Goal: Find specific page/section: Find specific page/section

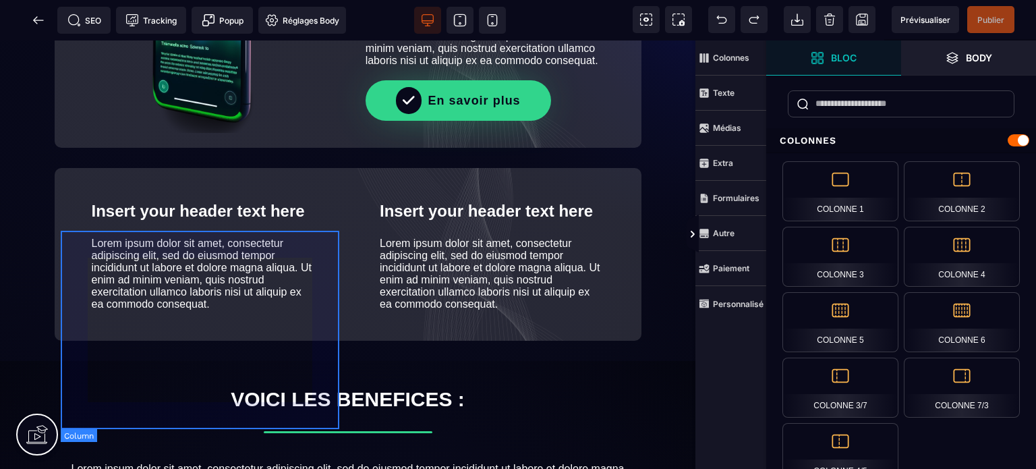
scroll to position [672, 0]
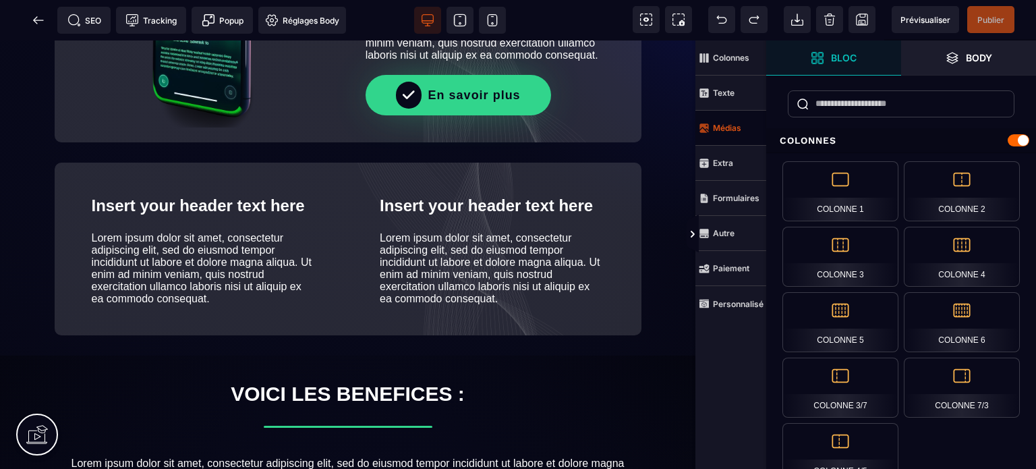
click at [727, 126] on strong "Médias" at bounding box center [727, 128] width 28 height 10
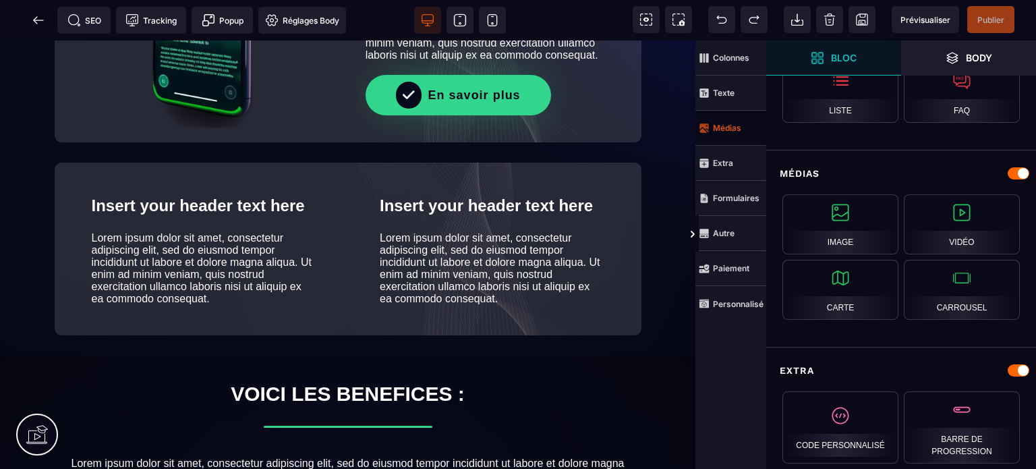
scroll to position [630, 0]
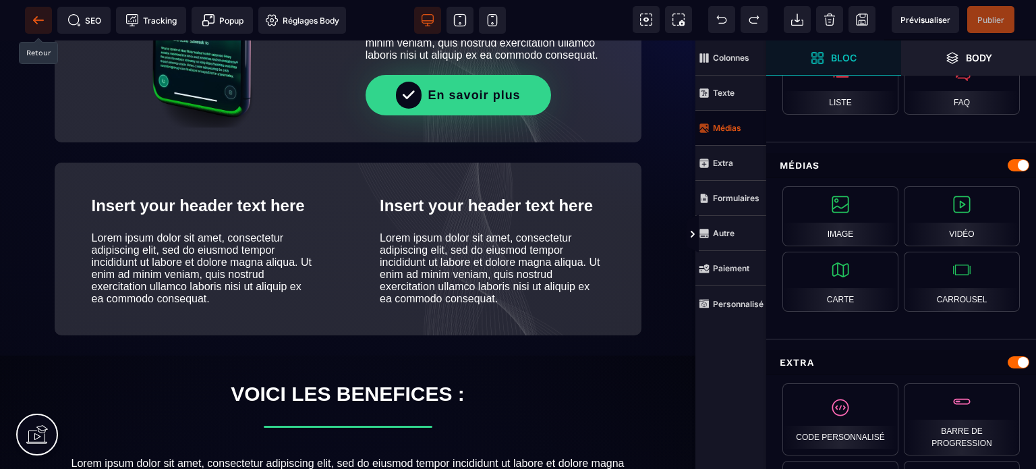
click at [40, 22] on icon at bounding box center [38, 19] width 13 height 13
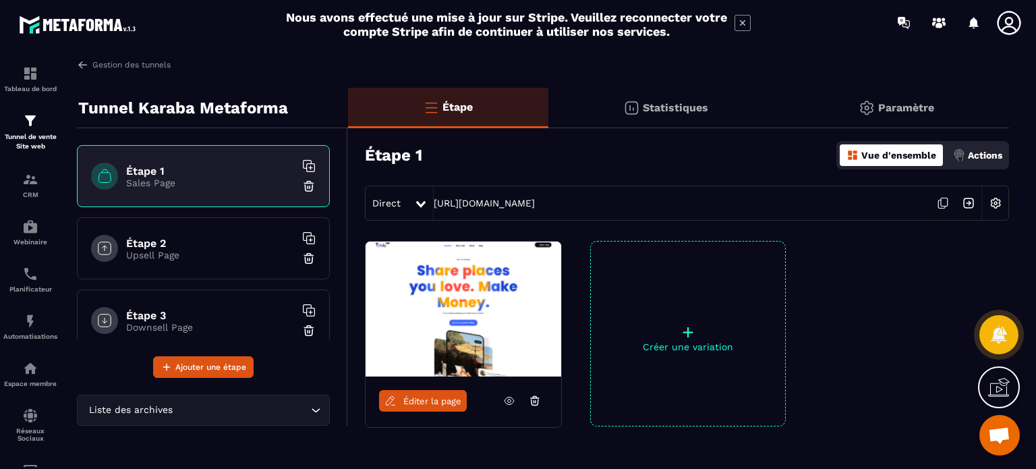
click at [447, 297] on img at bounding box center [463, 308] width 196 height 135
click at [419, 399] on span "Éditer la page" at bounding box center [432, 401] width 58 height 10
